Goal: Information Seeking & Learning: Learn about a topic

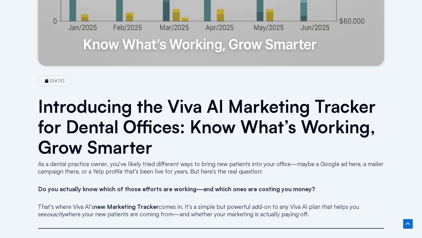
scroll to position [449, 0]
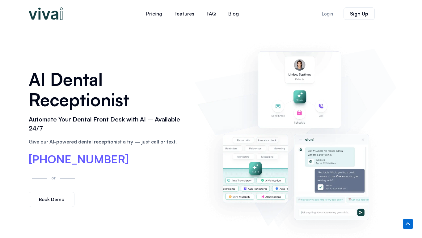
scroll to position [449, 0]
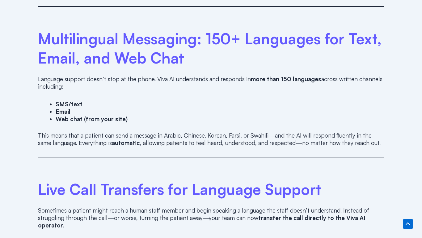
scroll to position [898, 0]
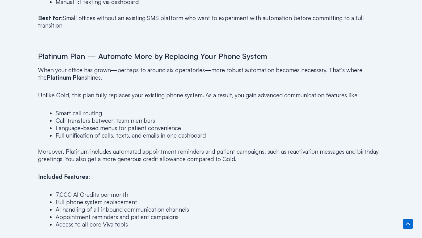
scroll to position [898, 0]
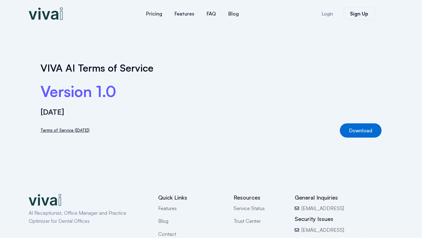
scroll to position [57, 0]
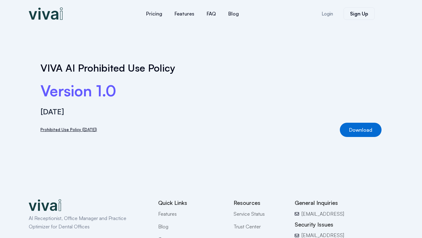
scroll to position [62, 0]
